Goal: Task Accomplishment & Management: Complete application form

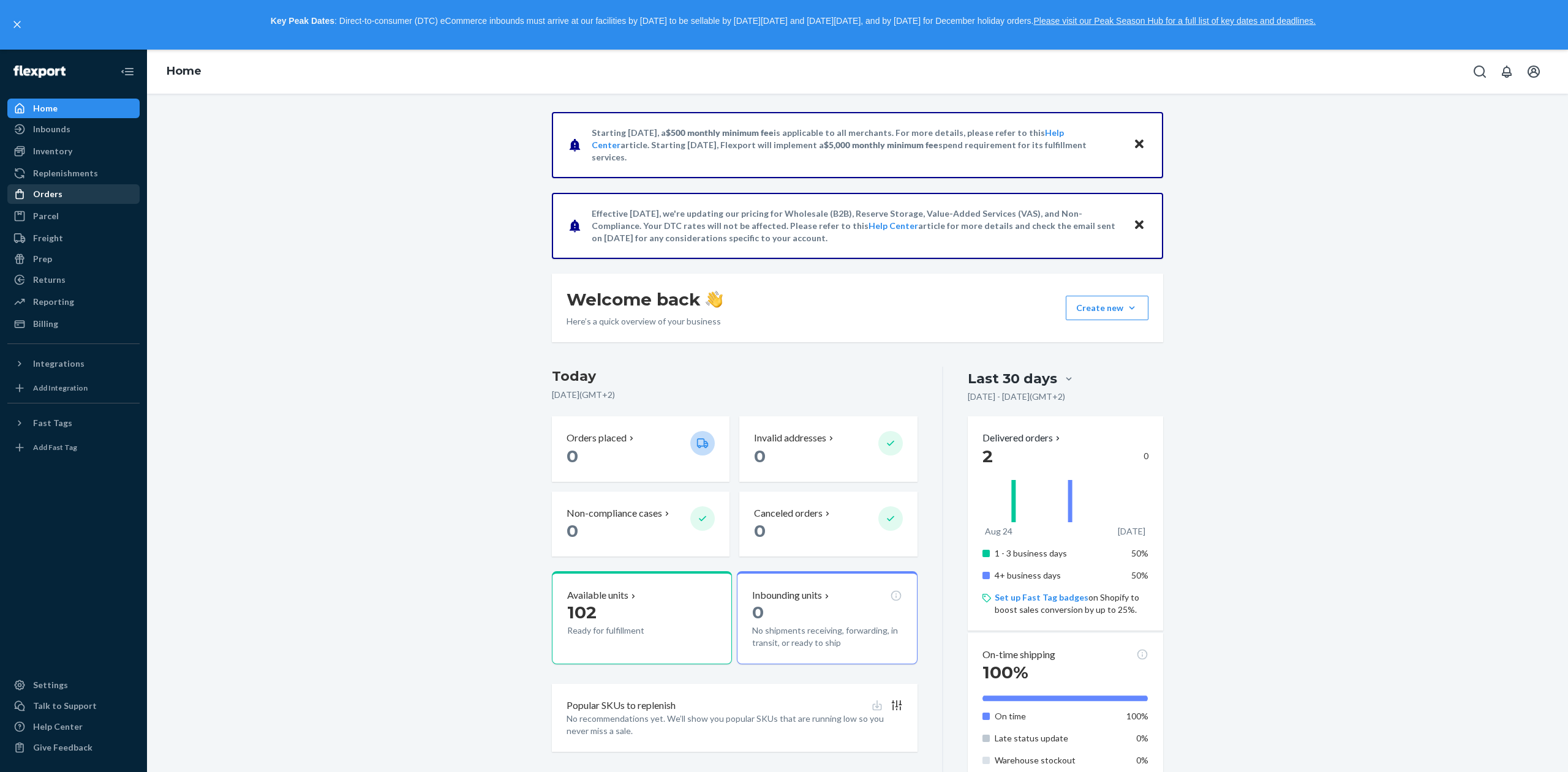
click at [49, 192] on div "Orders" at bounding box center [47, 194] width 29 height 13
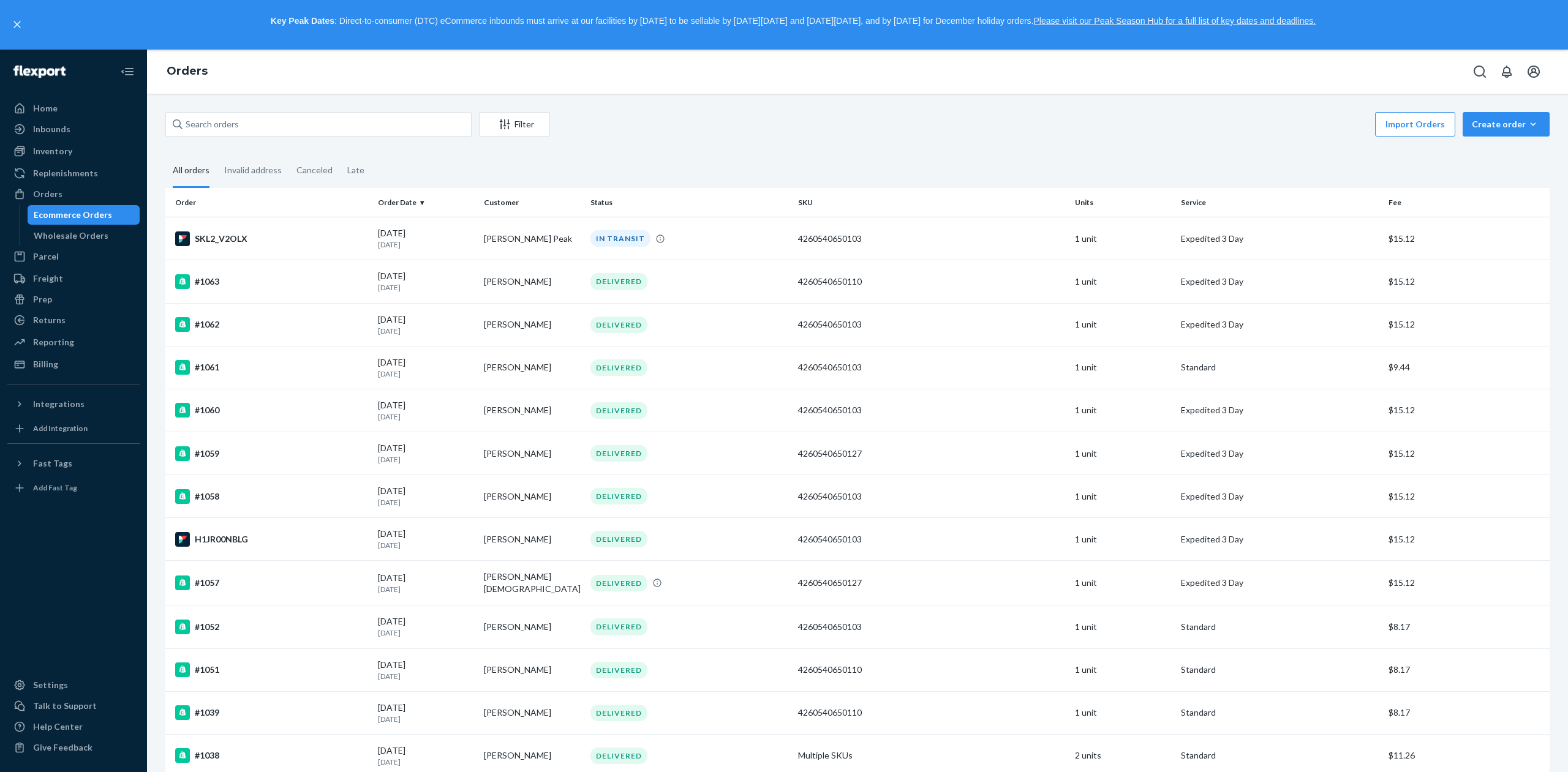
click at [1485, 109] on div "Filter Import Orders Create order Ecommerce order Removal order All orders Inva…" at bounding box center [857, 433] width 1421 height 679
click at [1488, 122] on div "Create order" at bounding box center [1506, 125] width 68 height 13
click at [1490, 153] on span "Ecommerce order" at bounding box center [1513, 153] width 76 height 8
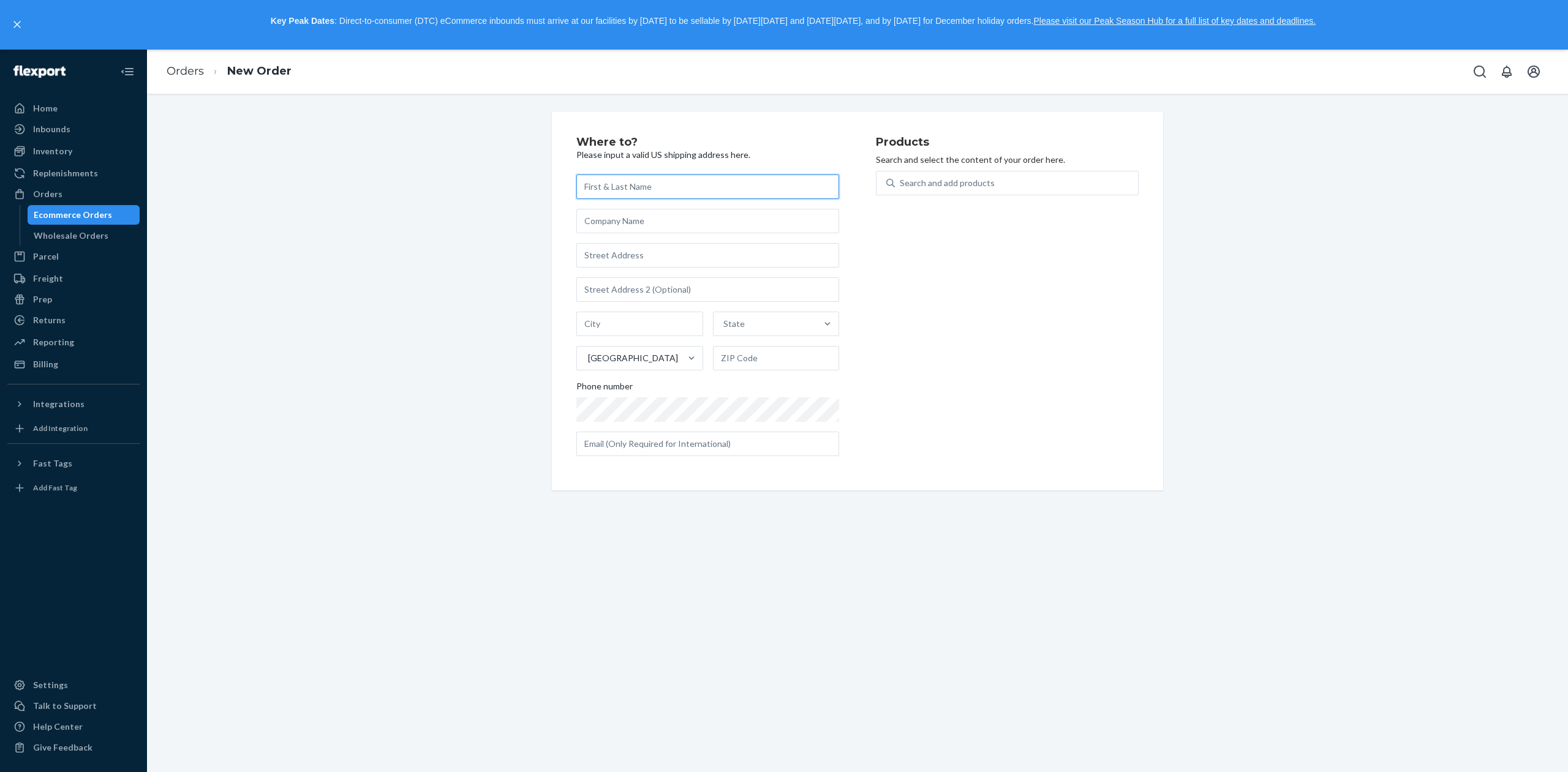
click at [641, 184] on input "text" at bounding box center [707, 186] width 263 height 24
paste input "[PERSON_NAME]"
type input "[PERSON_NAME]"
click at [613, 249] on input "text" at bounding box center [707, 255] width 263 height 24
paste input "[STREET_ADDRESS]"
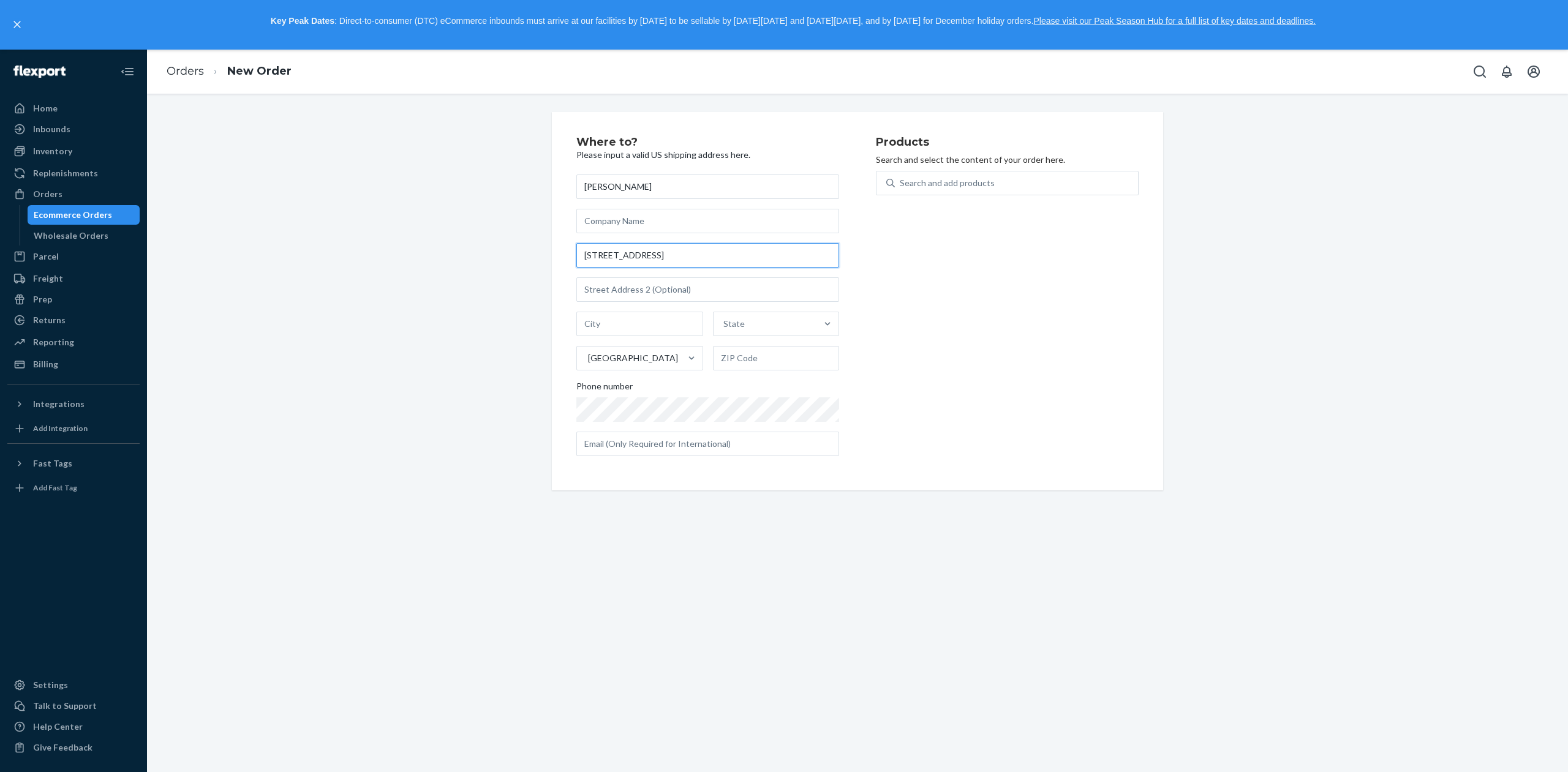
type input "[STREET_ADDRESS]"
click at [1069, 392] on div "Products Search and select the content of your order here. Search and add produ…" at bounding box center [1007, 301] width 263 height 330
click at [748, 360] on input "text" at bounding box center [776, 357] width 127 height 24
paste input "60706-3039"
type input "60706-3039"
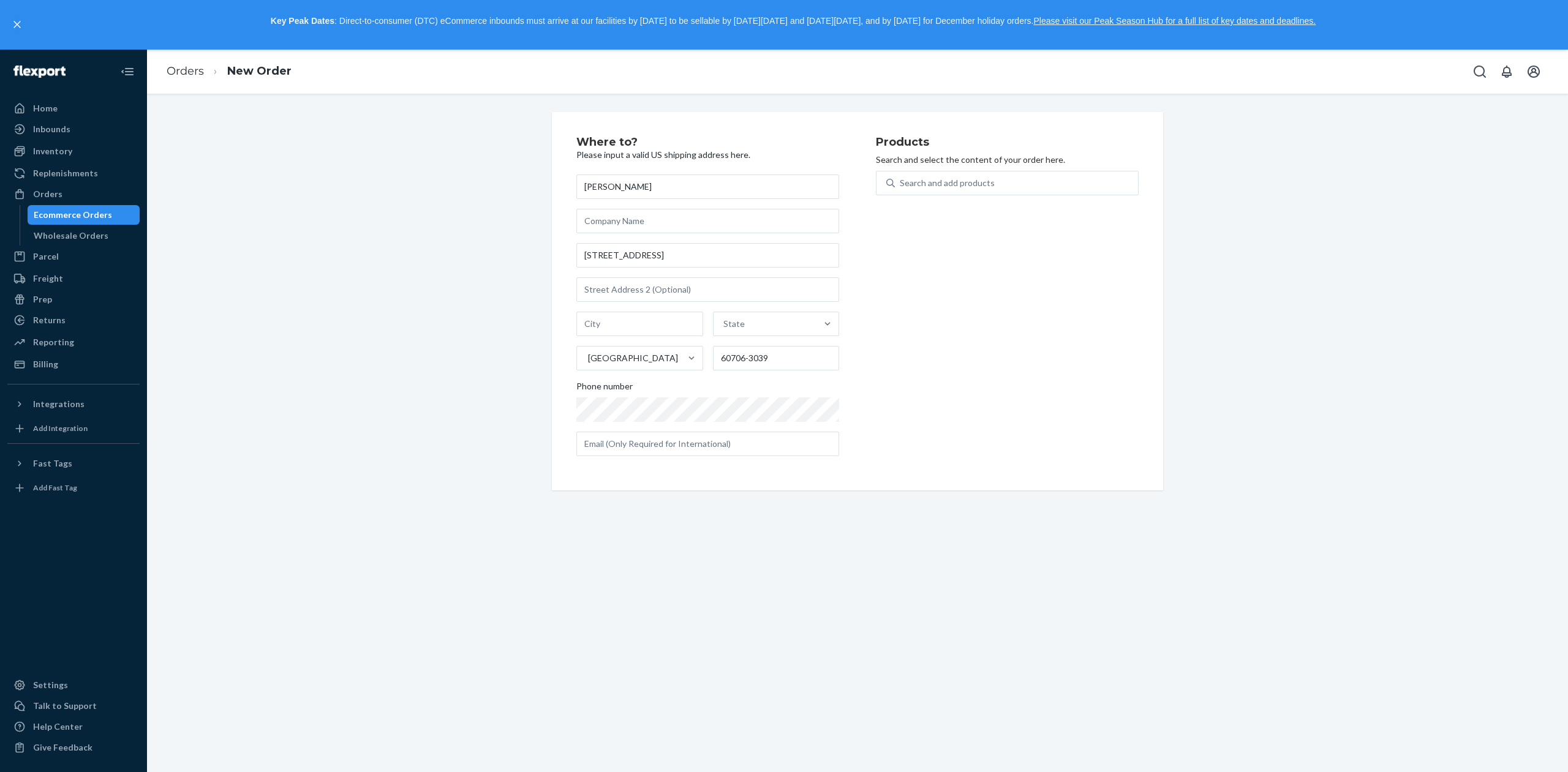
click at [928, 298] on div "Products Search and select the content of your order here. Search and add produ…" at bounding box center [1007, 301] width 263 height 330
click at [714, 258] on input "[STREET_ADDRESS]" at bounding box center [707, 255] width 263 height 24
click at [0, 771] on com-1password-button at bounding box center [0, 772] width 0 height 0
click at [732, 255] on input "[STREET_ADDRESS]" at bounding box center [707, 255] width 263 height 24
type input "[STREET_ADDRESS]"
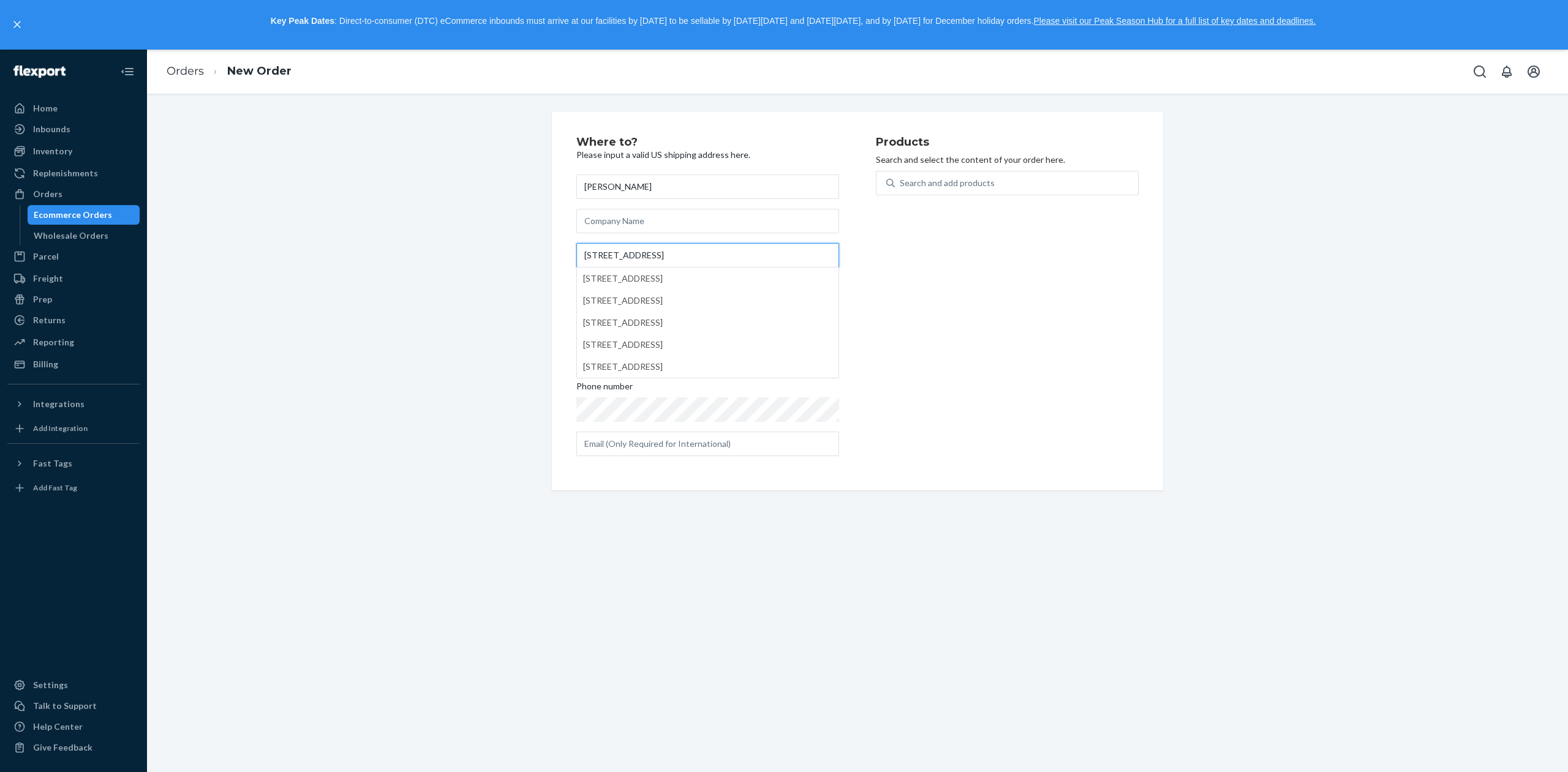
click at [0, 771] on com-1password-button at bounding box center [0, 772] width 0 height 0
type input "Norridge"
type input "60706"
type input "[STREET_ADDRESS]"
click at [915, 558] on div "Where to? Please input a valid US shipping address here. [PERSON_NAME] [STREET_…" at bounding box center [857, 433] width 1421 height 679
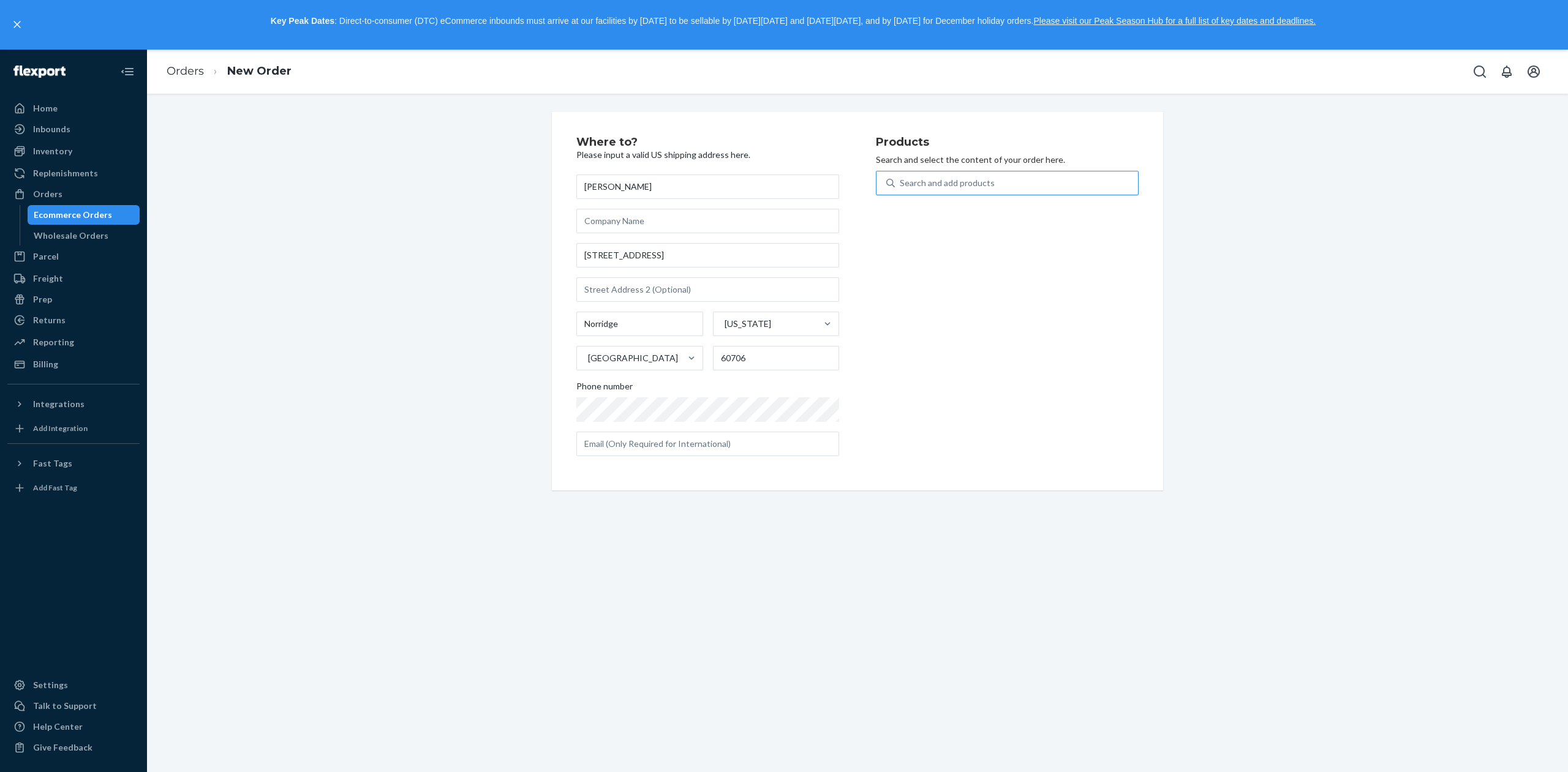
click at [992, 186] on div "Search and add products" at bounding box center [1016, 183] width 243 height 22
click at [901, 186] on input "Search and add products" at bounding box center [900, 183] width 1 height 13
type input "dail"
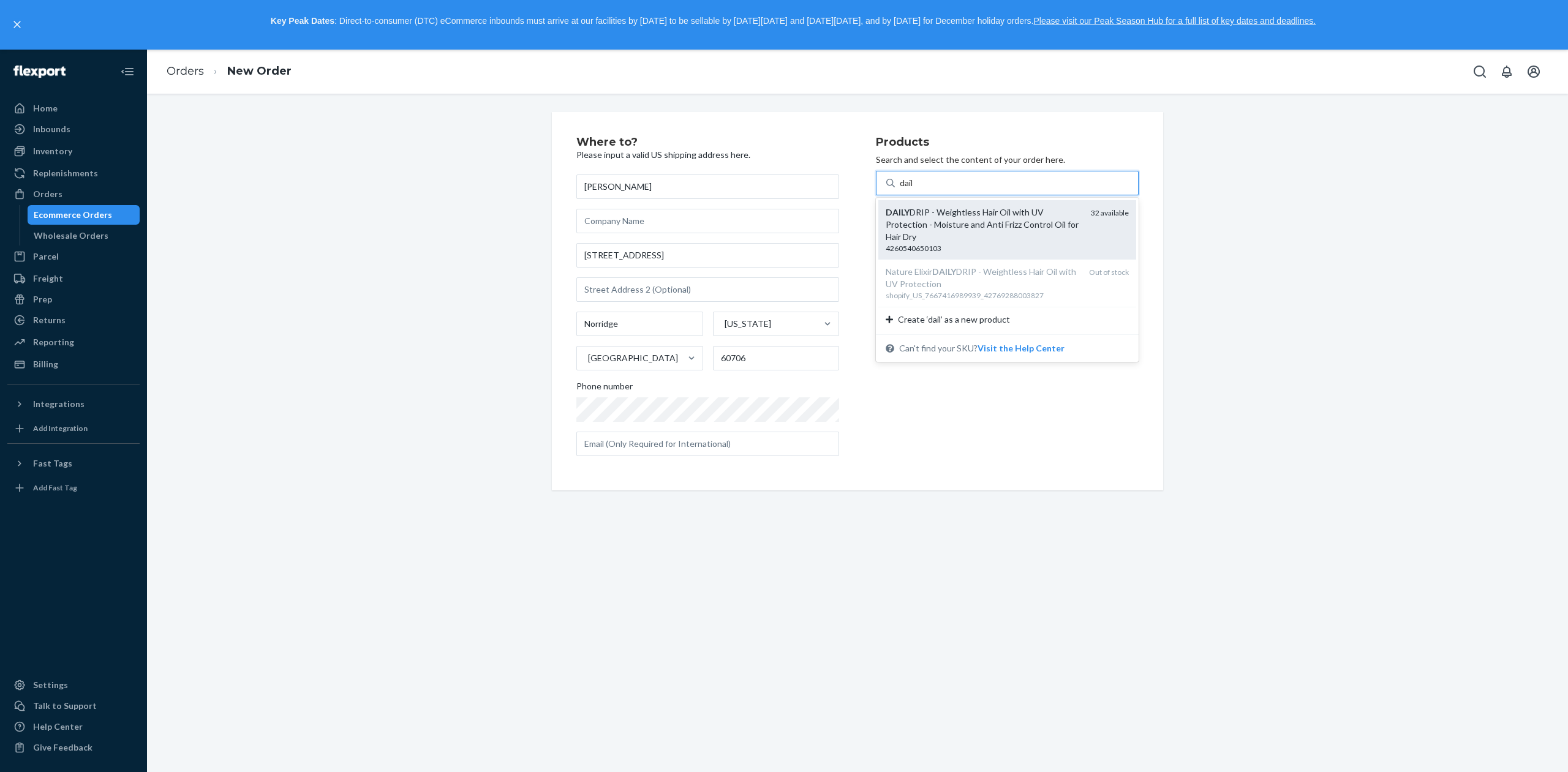
click at [997, 213] on div "DAILY DRIP - Weightless Hair Oil with UV Protection - Moisture and Anti Frizz C…" at bounding box center [983, 224] width 195 height 37
click at [914, 190] on input "dail" at bounding box center [907, 183] width 15 height 13
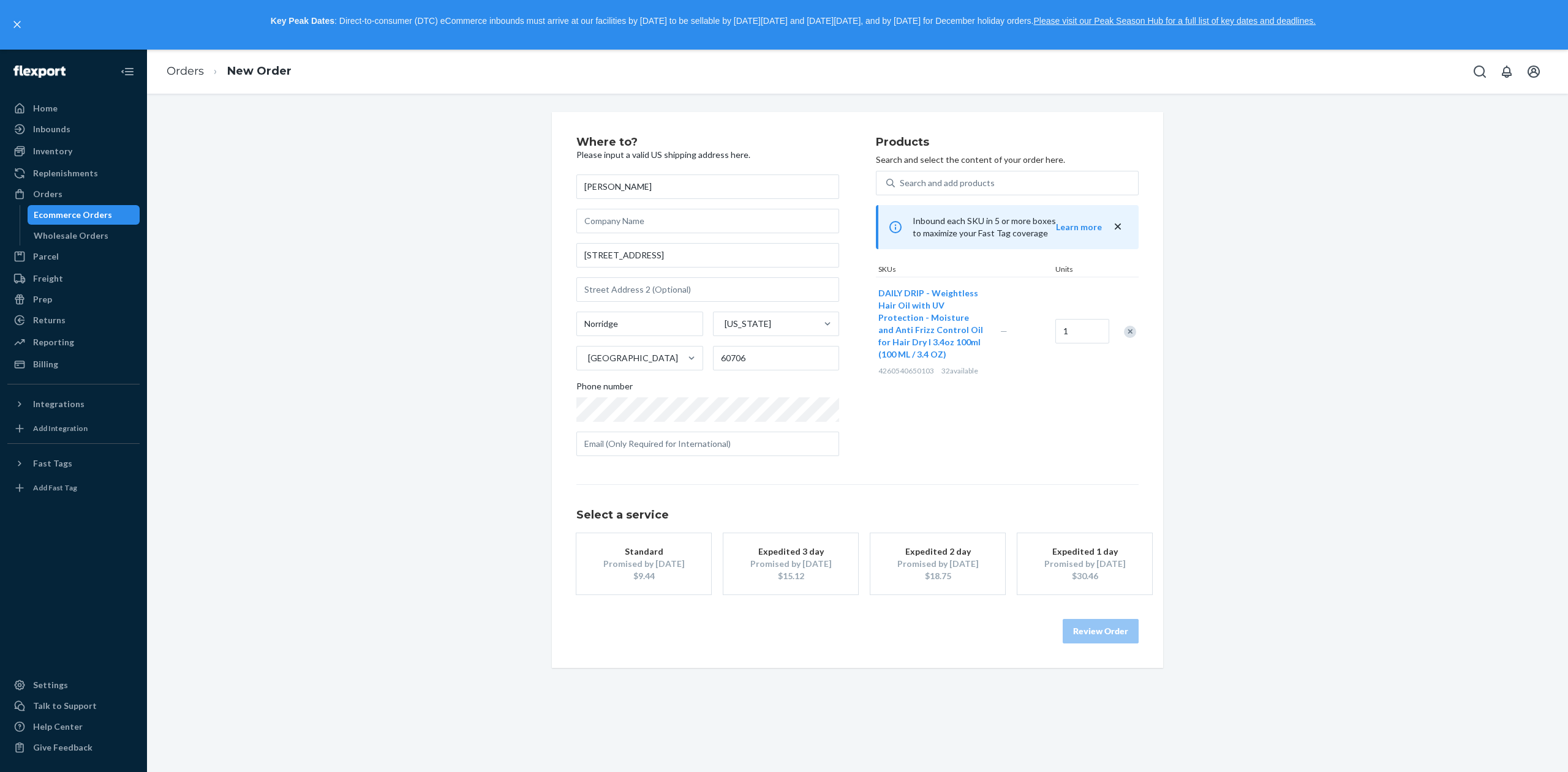
click at [760, 560] on div "Promised by [DATE]" at bounding box center [790, 564] width 98 height 13
click at [1091, 636] on button "Review Order" at bounding box center [1100, 631] width 76 height 24
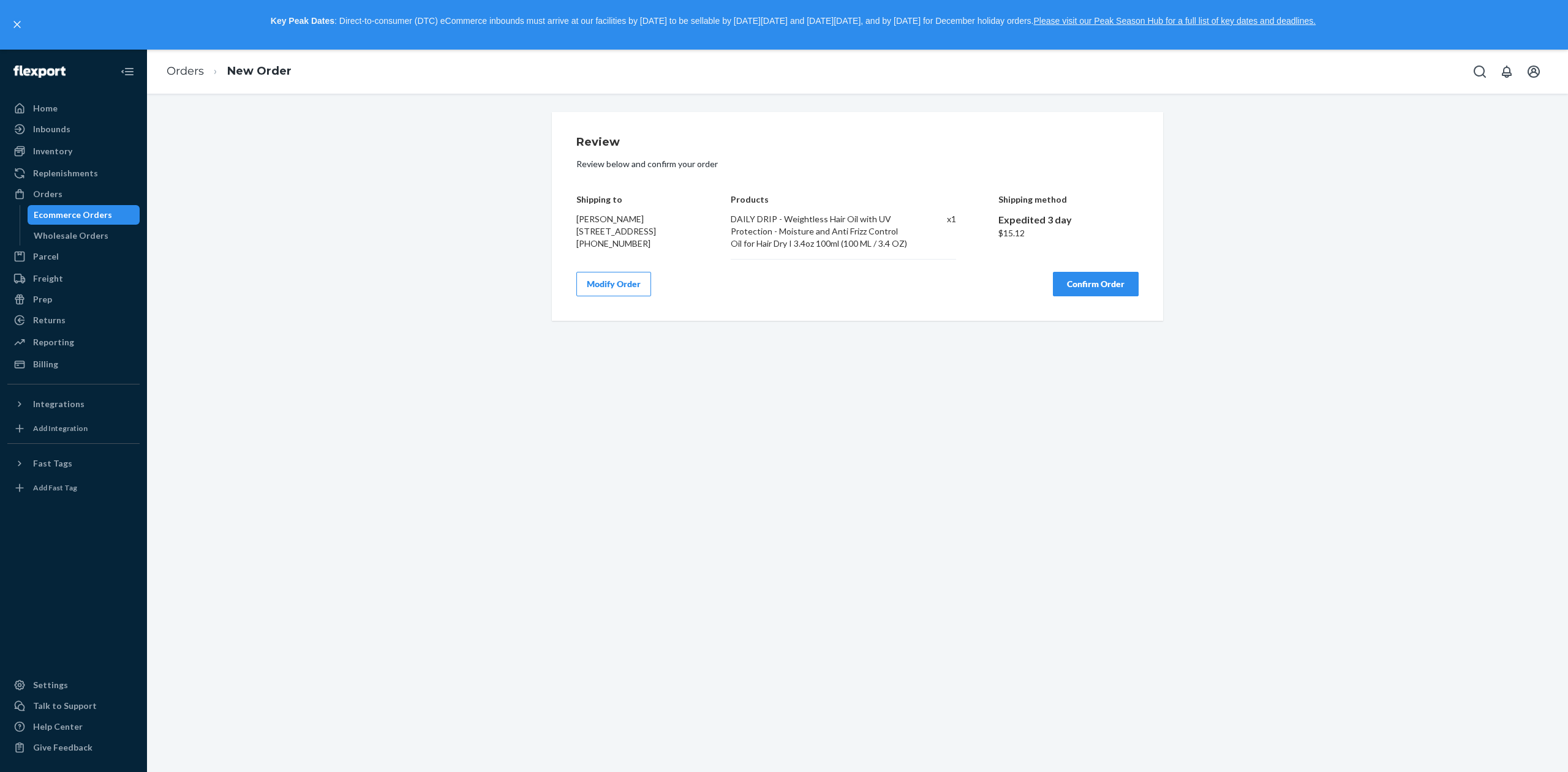
click at [1100, 296] on button "Confirm Order" at bounding box center [1096, 284] width 86 height 24
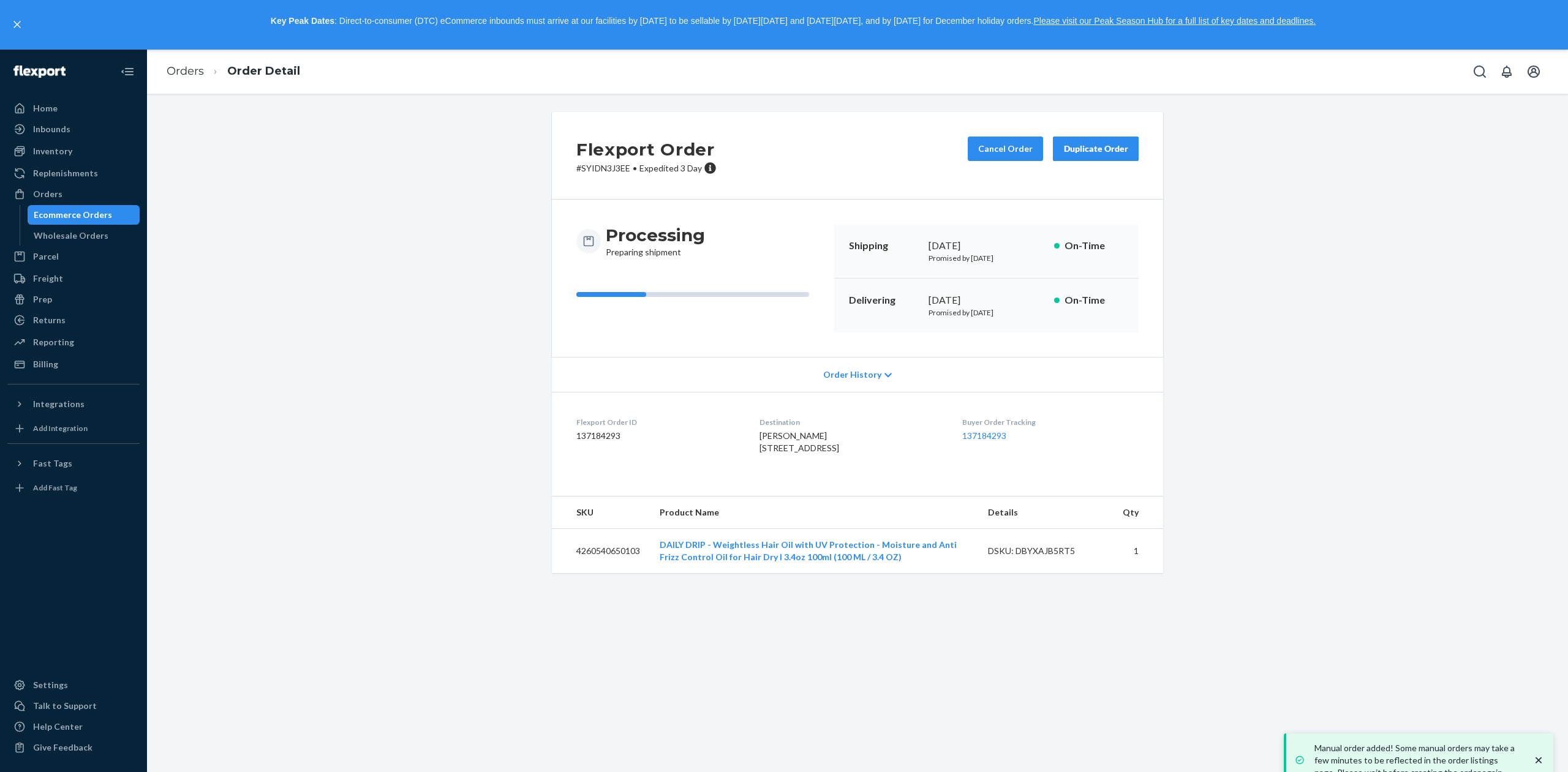
click at [1445, 371] on div "Flexport Order # SYIDN3J3EE • Expedited 3 Day Cancel Order Duplicate Order Proc…" at bounding box center [857, 350] width 1402 height 476
